Goal: Transaction & Acquisition: Purchase product/service

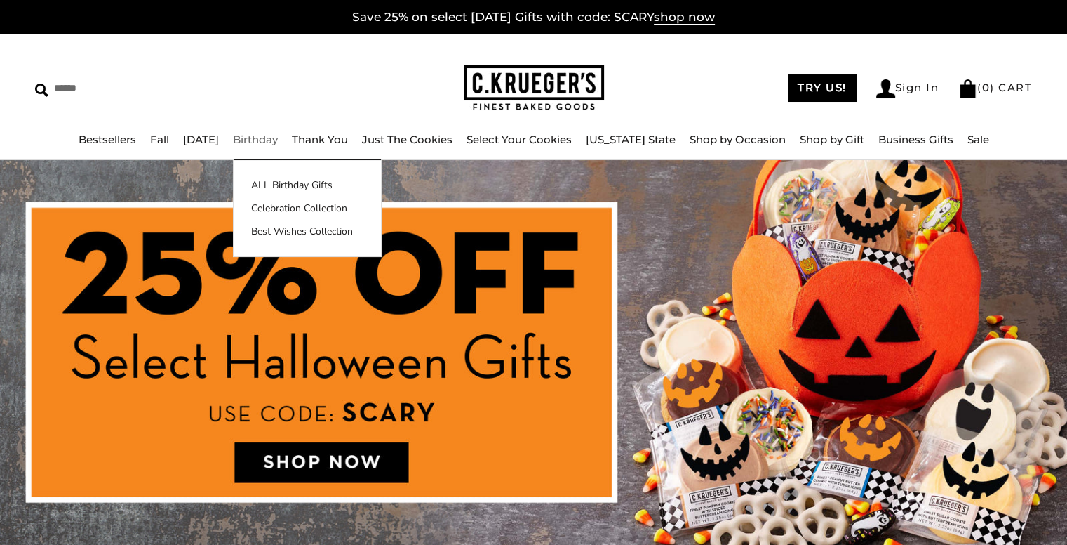
click at [278, 144] on link "Birthday" at bounding box center [255, 139] width 45 height 13
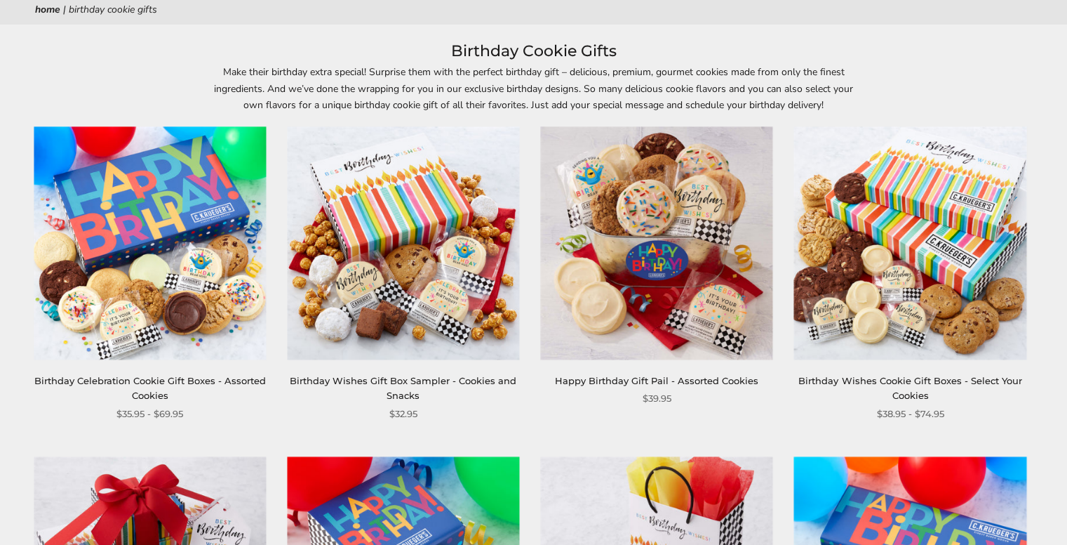
scroll to position [197, 0]
